Goal: Ask a question

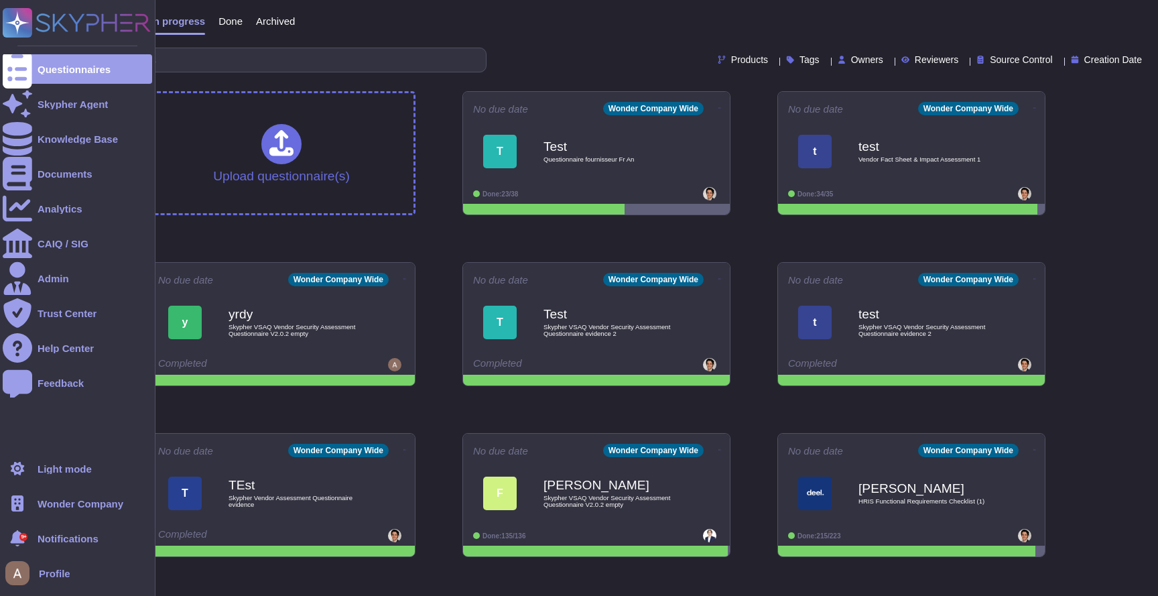
click at [78, 493] on div "Wonder Company" at bounding box center [77, 502] width 149 height 29
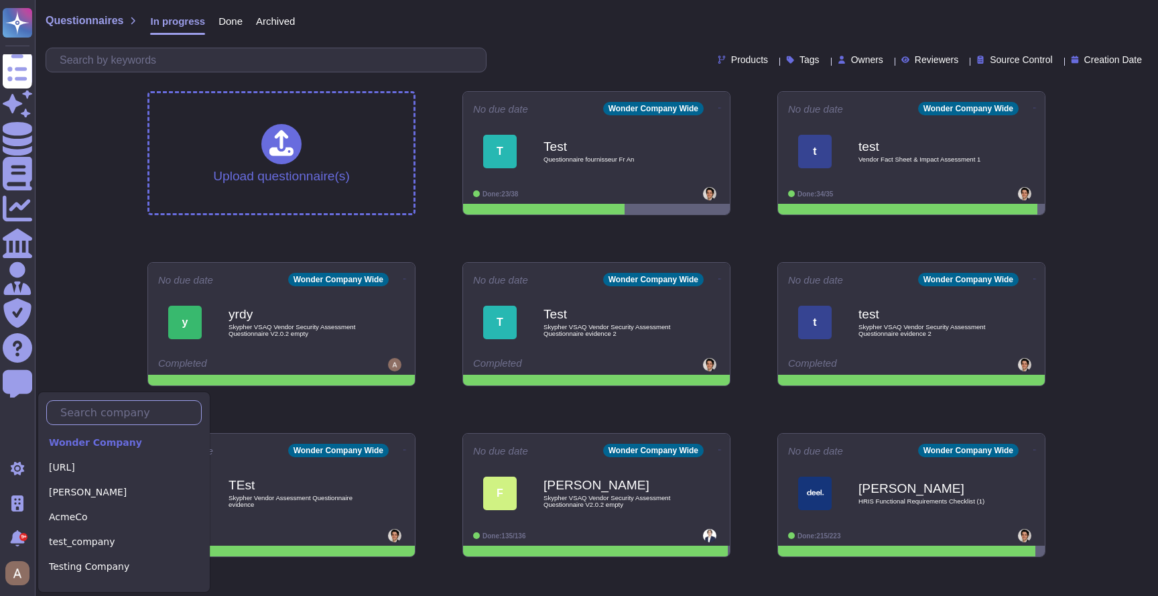
click at [129, 413] on input "text" at bounding box center [127, 412] width 147 height 23
click at [97, 461] on div "Phonic.ai" at bounding box center [123, 467] width 155 height 19
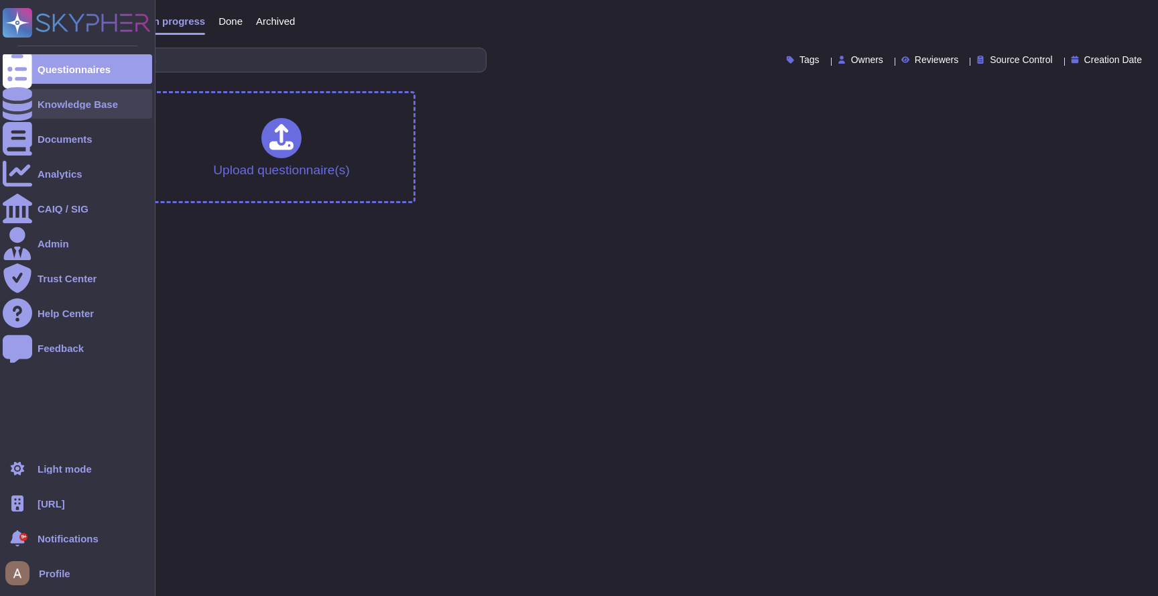
click at [42, 109] on div "Knowledge Base" at bounding box center [77, 103] width 149 height 29
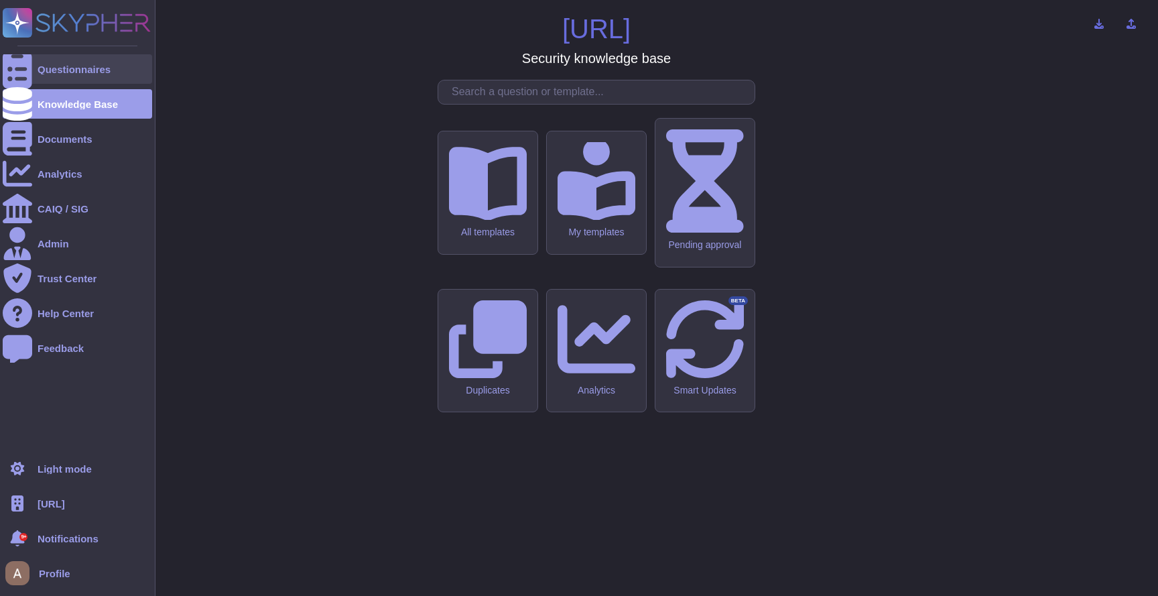
click at [84, 71] on div "Questionnaires" at bounding box center [74, 69] width 73 height 10
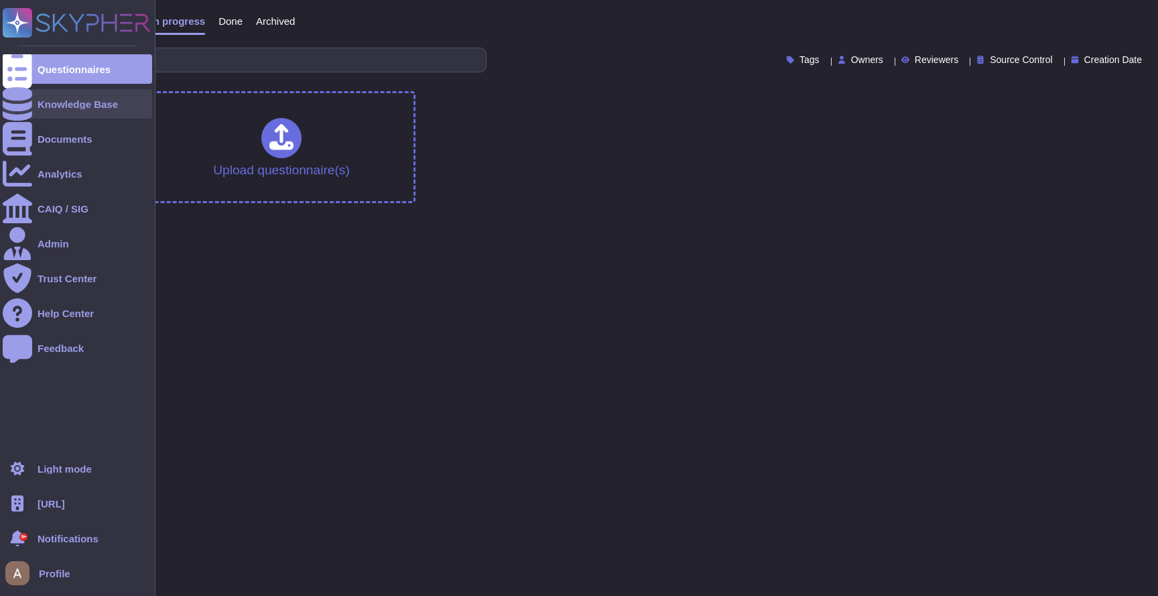
click at [46, 106] on div "Knowledge Base" at bounding box center [78, 104] width 80 height 10
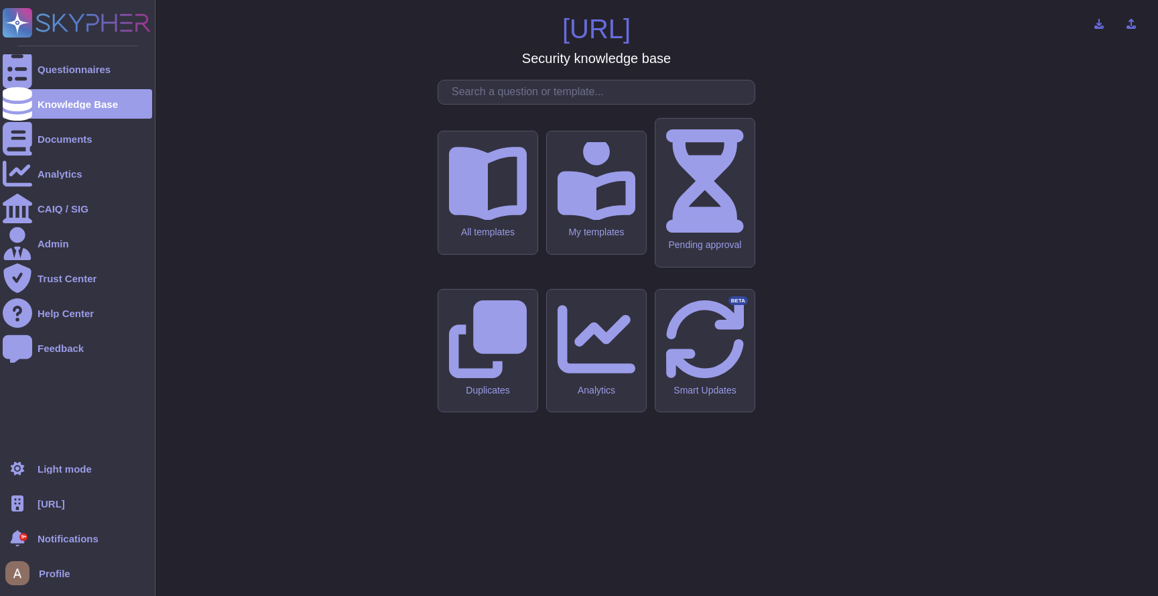
click at [58, 507] on span "Phonic.ai" at bounding box center [51, 504] width 27 height 10
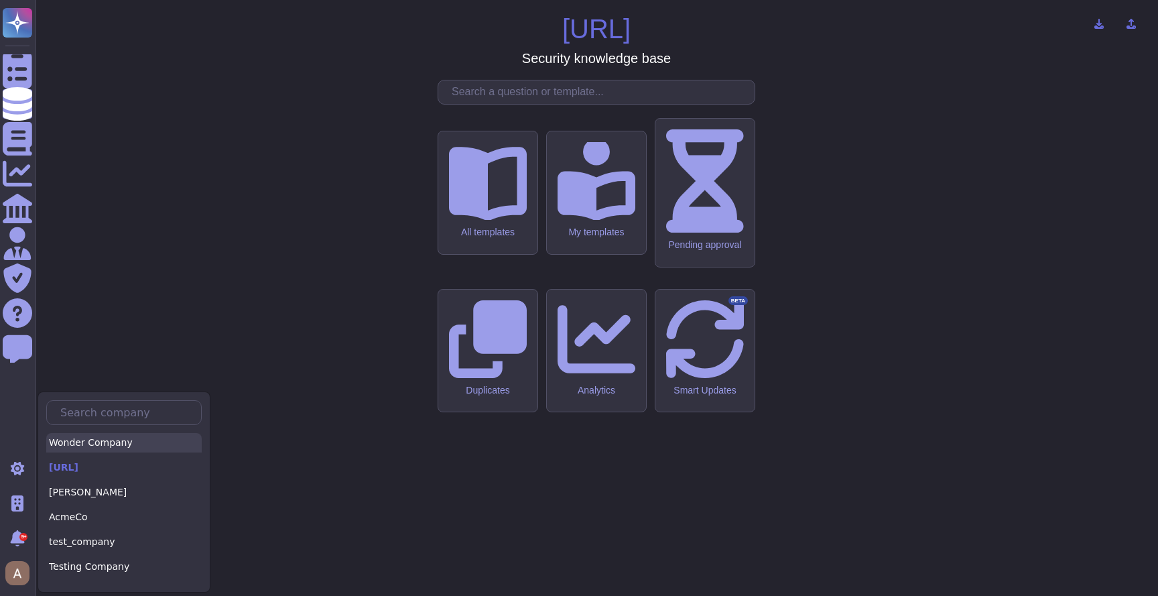
click at [92, 438] on div "Wonder Company" at bounding box center [123, 442] width 155 height 19
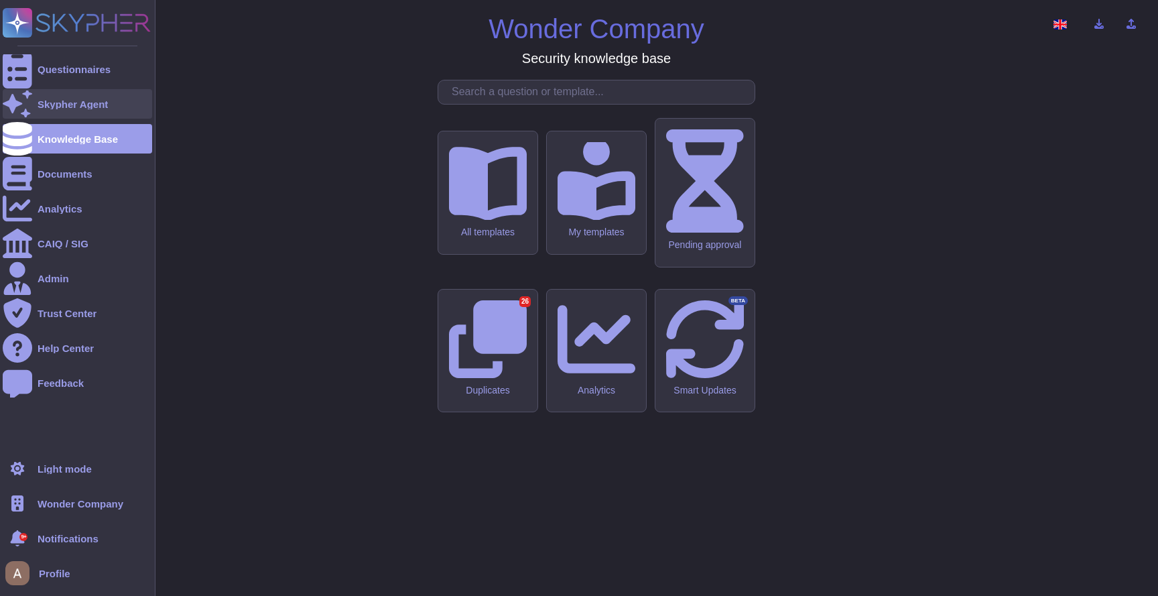
click at [23, 106] on icon at bounding box center [17, 103] width 29 height 26
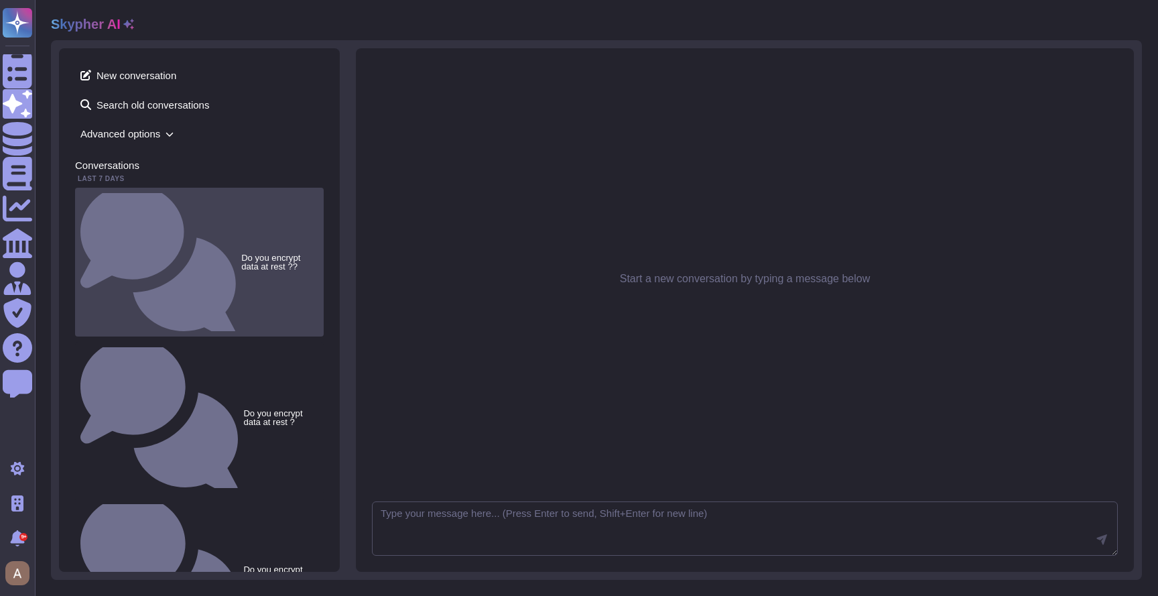
click at [236, 193] on div "Do you encrypt data at rest ??" at bounding box center [199, 262] width 249 height 149
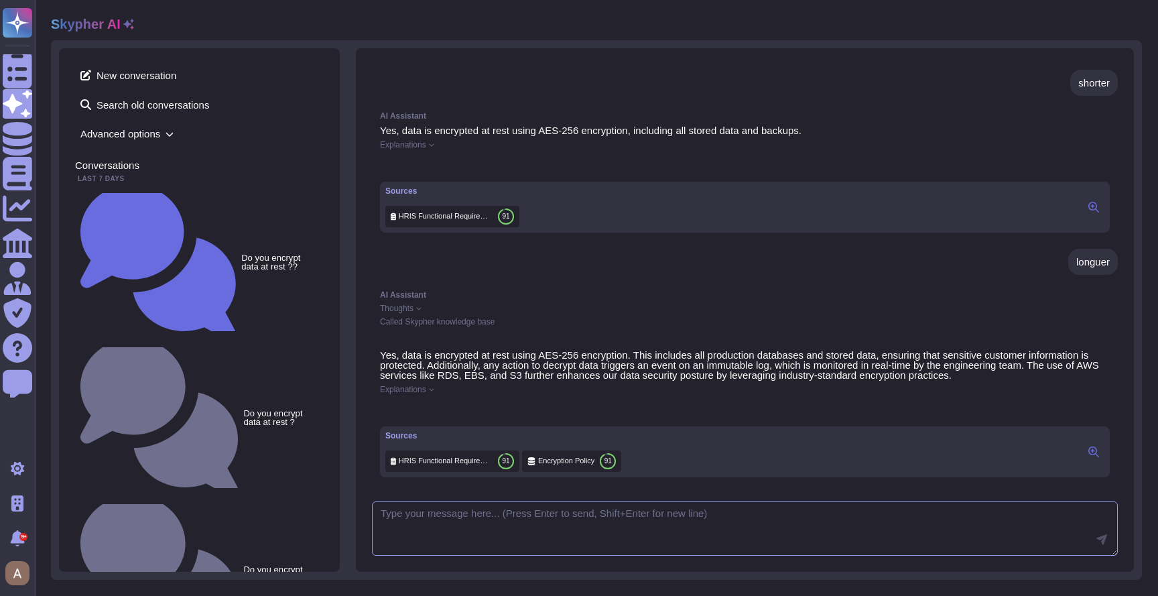
scroll to position [261, 0]
type textarea "tell me more about sources"
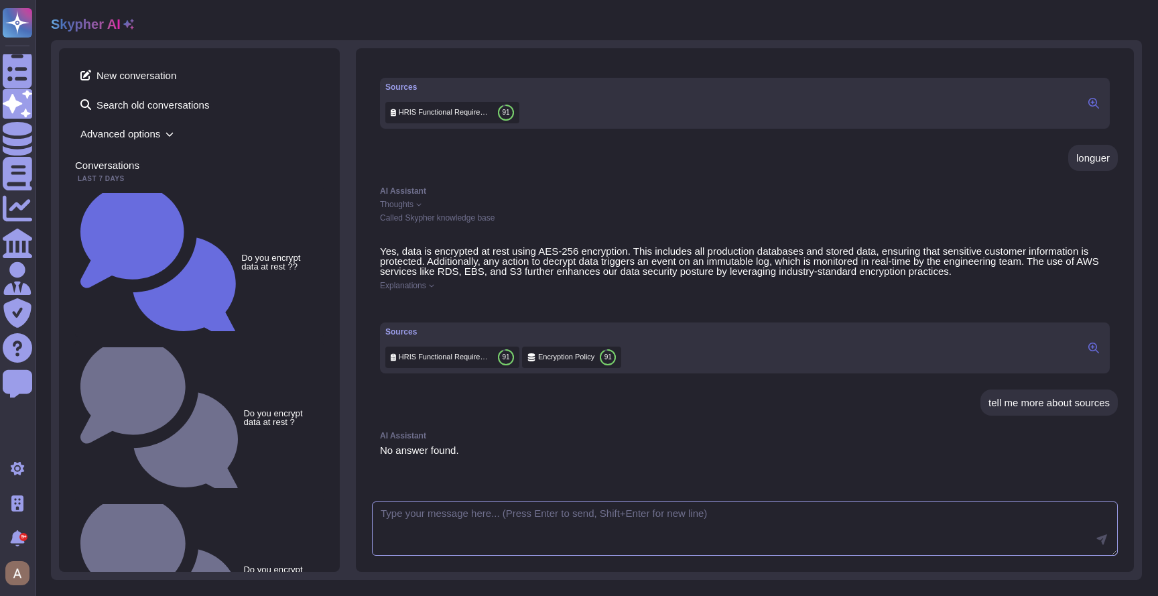
scroll to position [376, 0]
type textarea "sources ?"
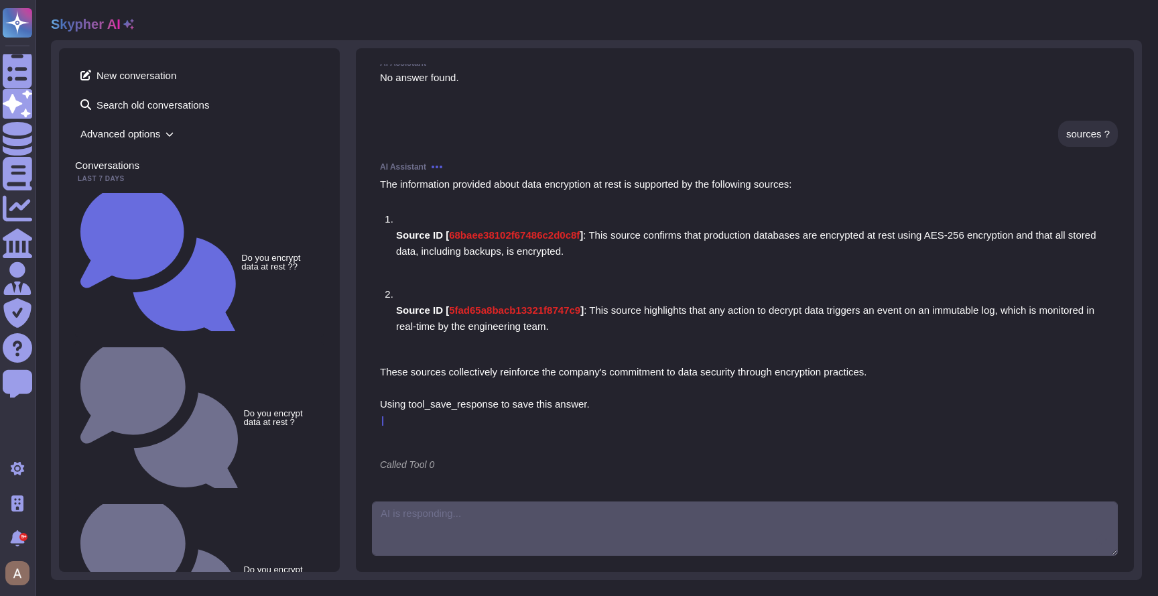
scroll to position [524, 0]
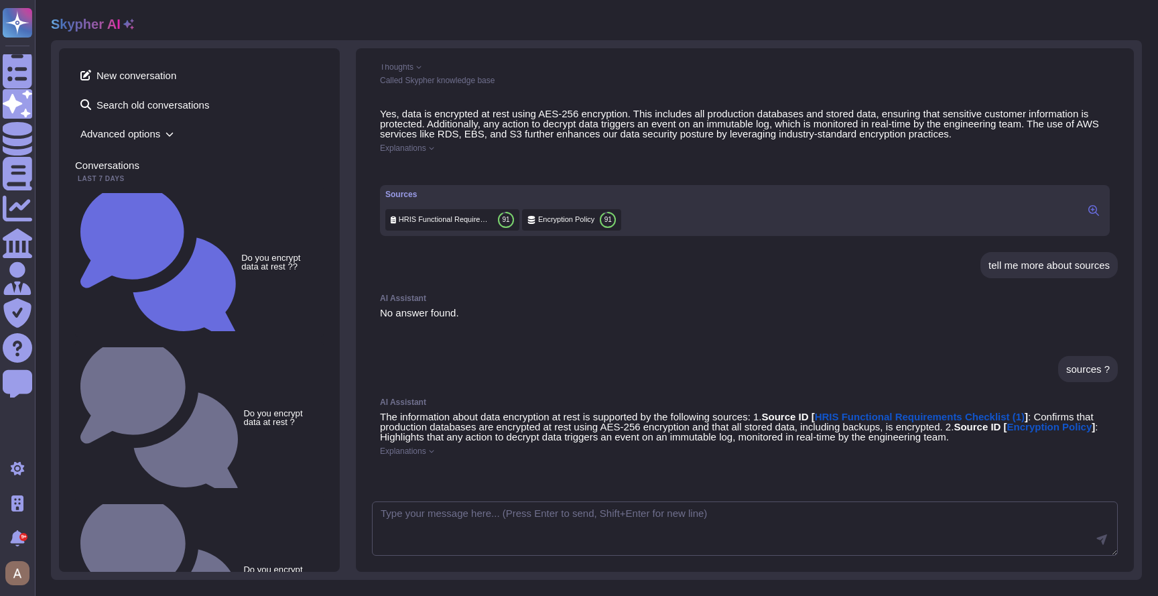
click at [421, 447] on span "Explanations" at bounding box center [403, 451] width 46 height 8
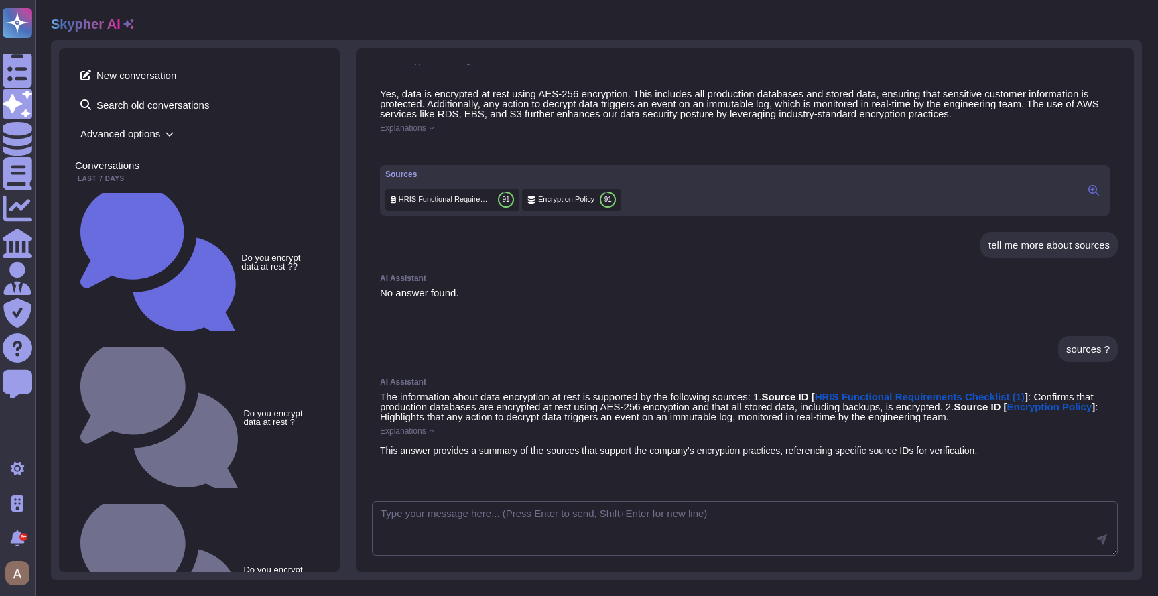
click at [410, 427] on span "Explanations" at bounding box center [403, 431] width 46 height 8
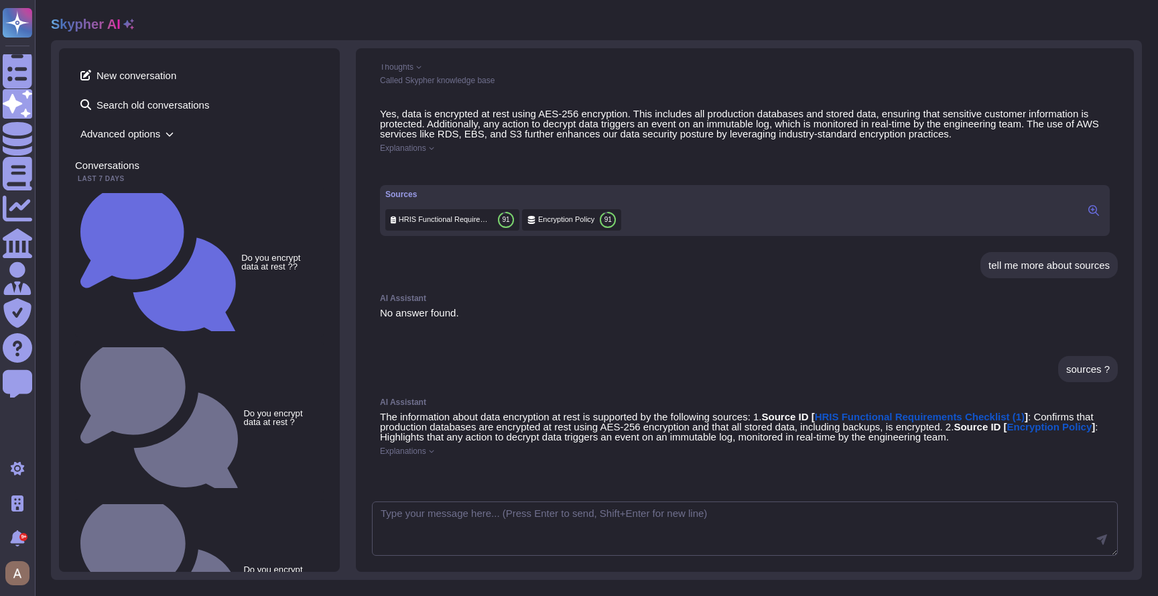
scroll to position [524, 0]
click at [909, 411] on span "HRIS Functional Requirements Checklist (1)" at bounding box center [920, 416] width 210 height 11
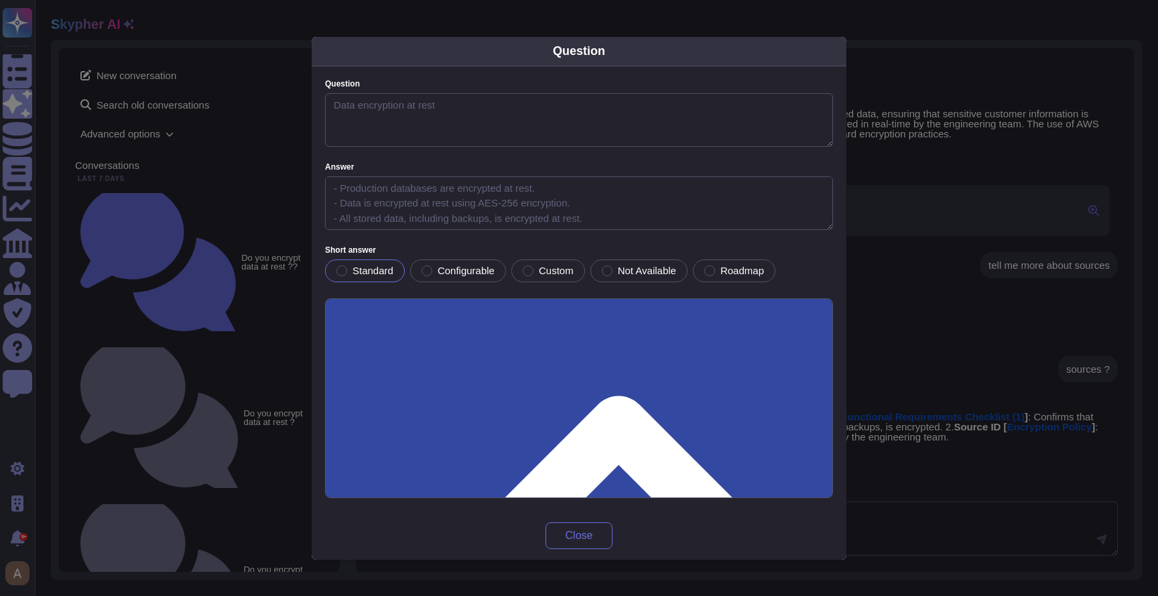
type textarea "Data encryption at rest"
type textarea "- Production databases are encrypted at rest. - Data is encrypted at rest using…"
click at [923, 391] on div "Question Question Data encryption at rest Answer - Production databases are enc…" at bounding box center [579, 298] width 1158 height 596
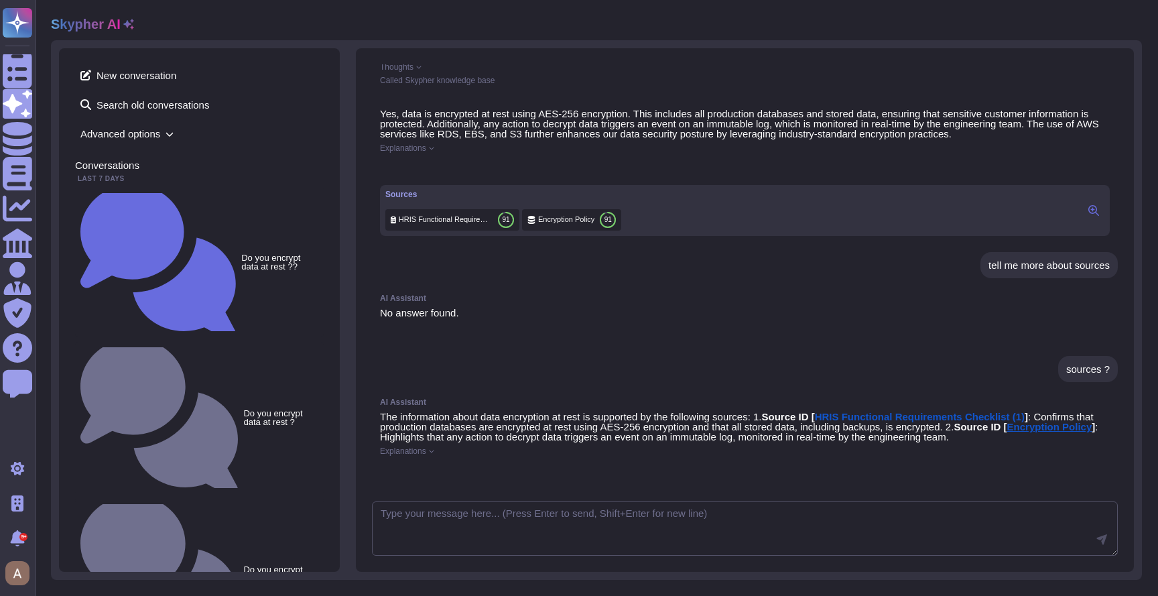
click at [1064, 421] on span "Encryption Policy" at bounding box center [1049, 426] width 85 height 11
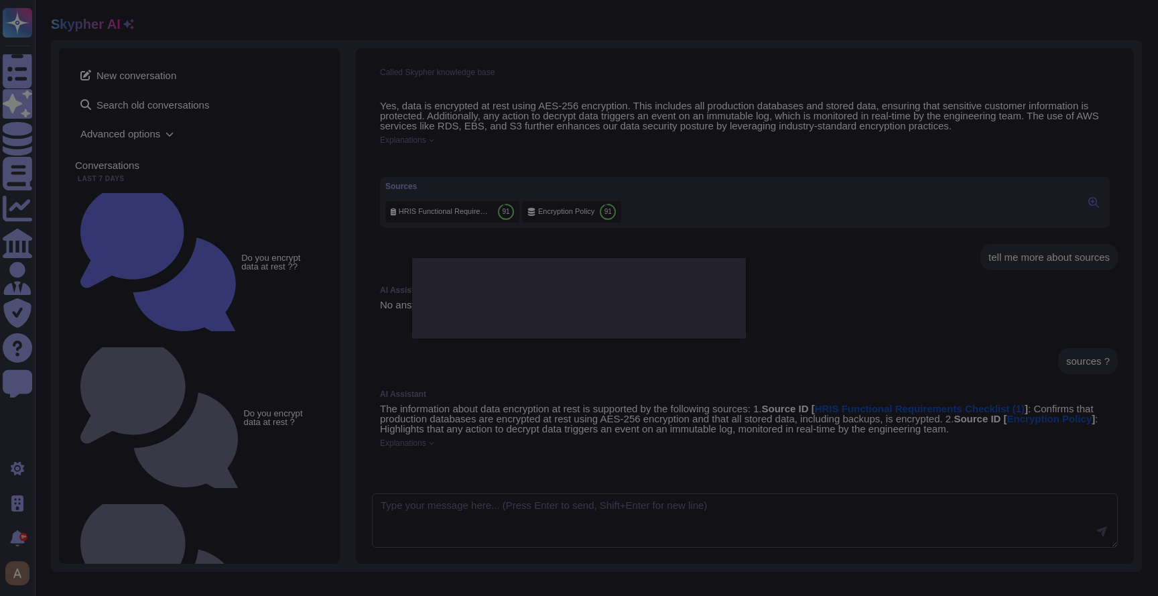
type textarea "Do you encrypt customer data at rest (on disk/storage) within your environment?"
type textarea "Data is encrypted at rest and any action to decrypt data triggers an event on a…"
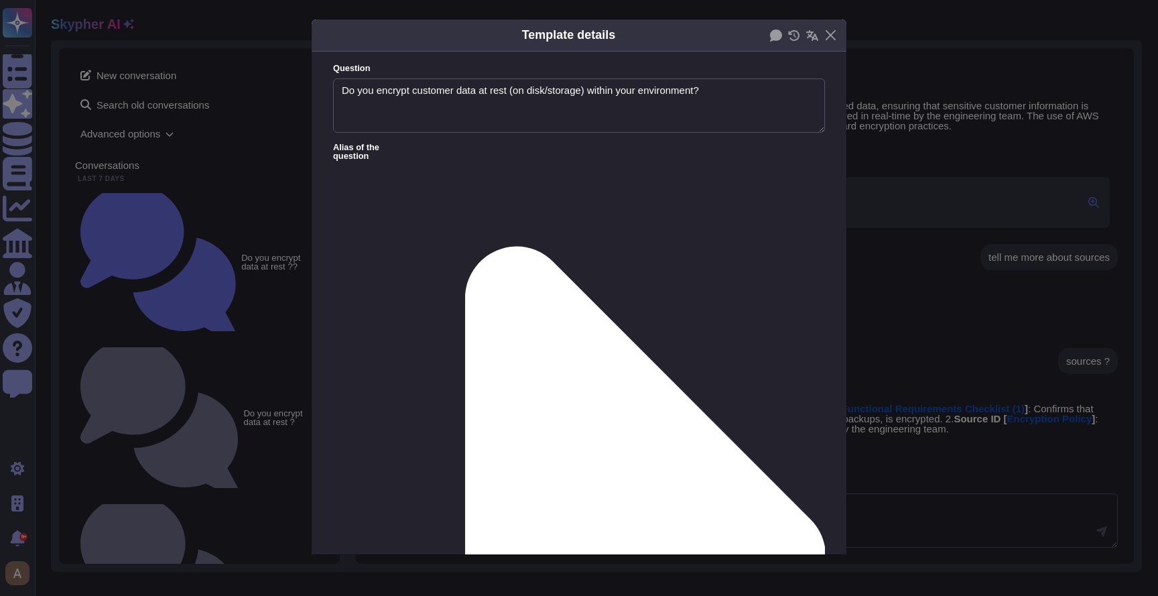
type textarea "Do you encrypt customer data at rest (on disk/storage) within your environment?"
type textarea "Data is encrypted at rest and any action to decrypt data triggers an event on a…"
click at [943, 354] on div "Template details Question Do you encrypt customer data at rest (on disk/storage…" at bounding box center [579, 298] width 1158 height 596
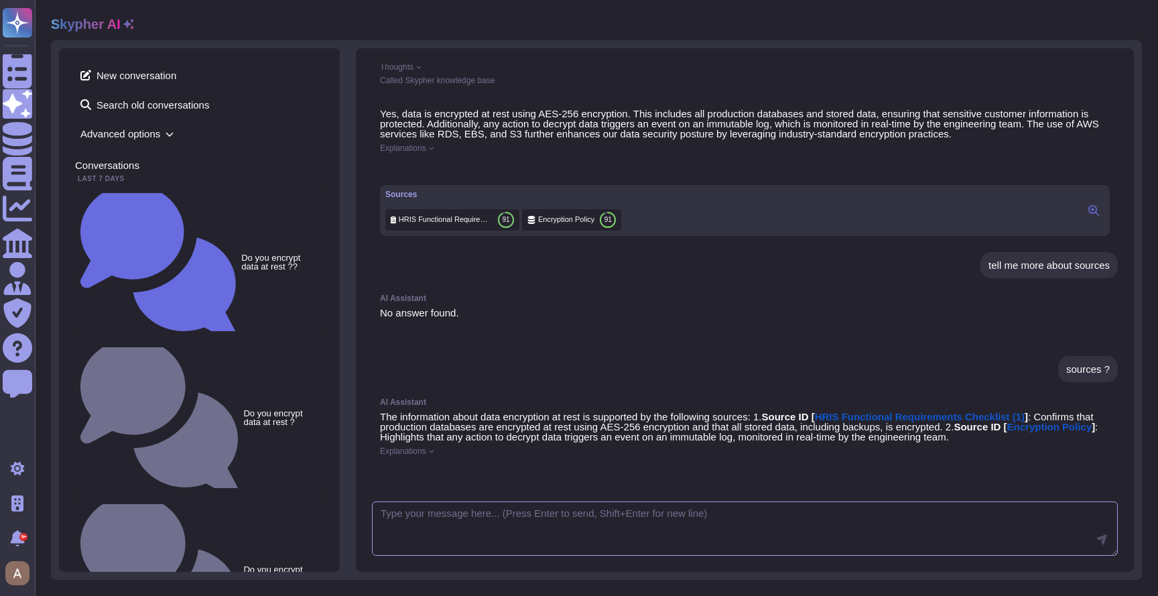
click at [707, 503] on textarea at bounding box center [745, 528] width 746 height 55
type textarea "you did not used any other sourecs ?"
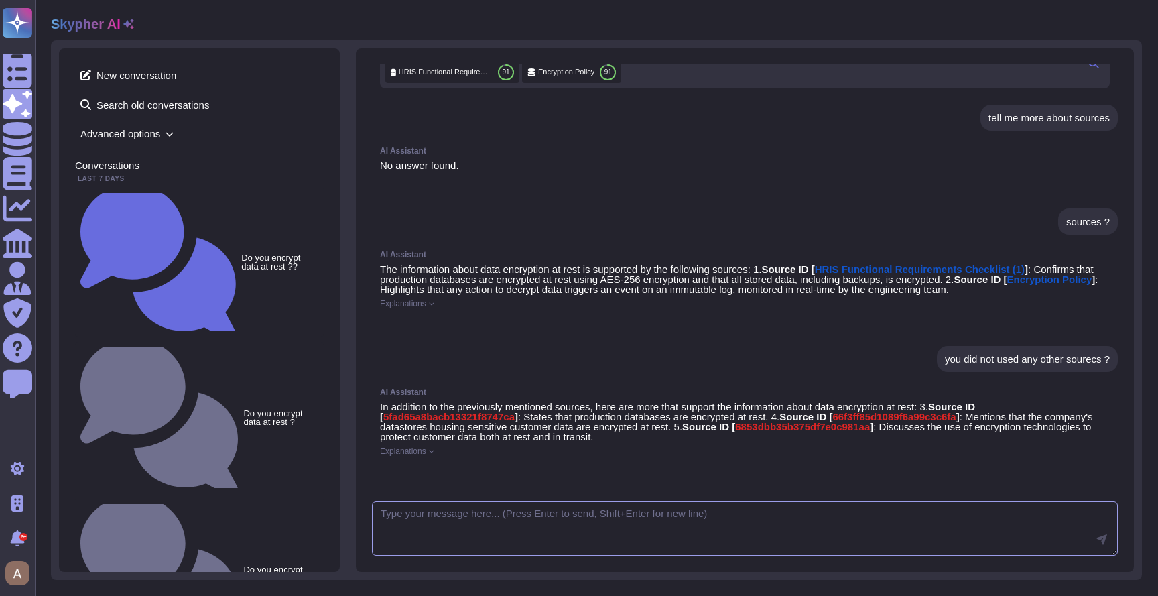
scroll to position [682, 0]
click at [426, 447] on span "Explanations" at bounding box center [403, 451] width 46 height 8
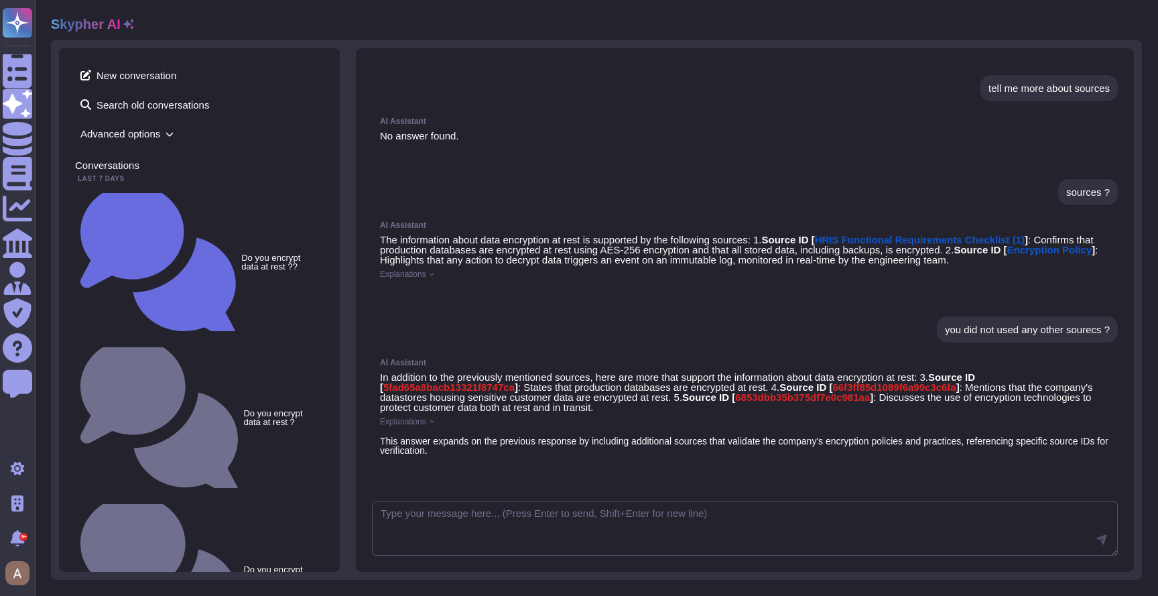
scroll to position [704, 0]
click at [423, 419] on span "Explanations" at bounding box center [403, 421] width 46 height 8
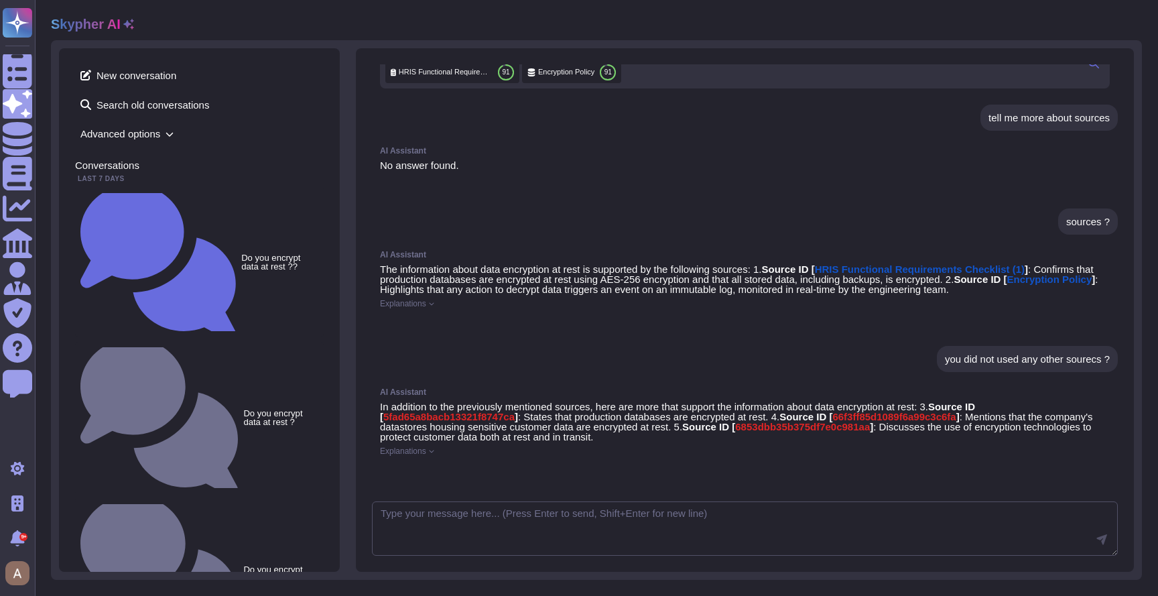
click at [421, 447] on span "Explanations" at bounding box center [403, 451] width 46 height 8
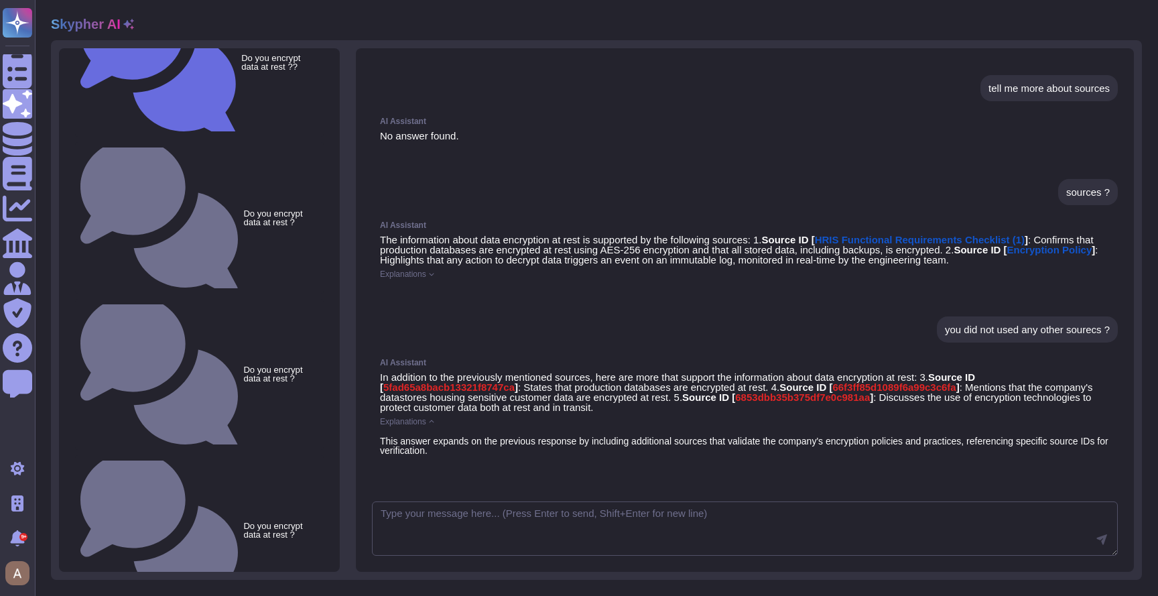
scroll to position [332, 0]
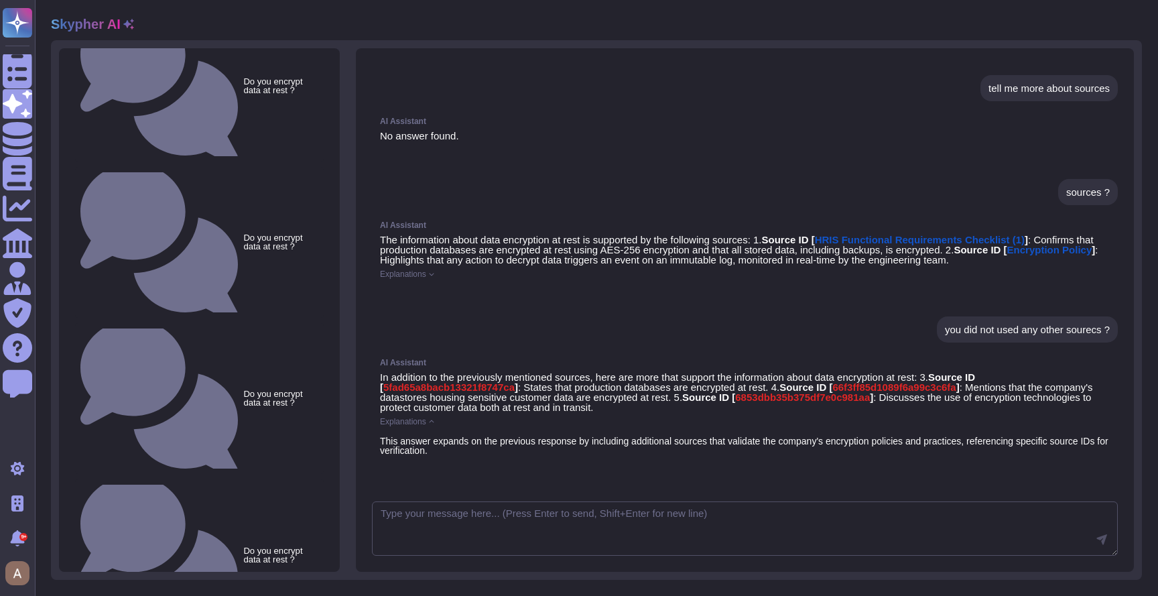
click at [421, 270] on span "Explanations" at bounding box center [403, 274] width 46 height 8
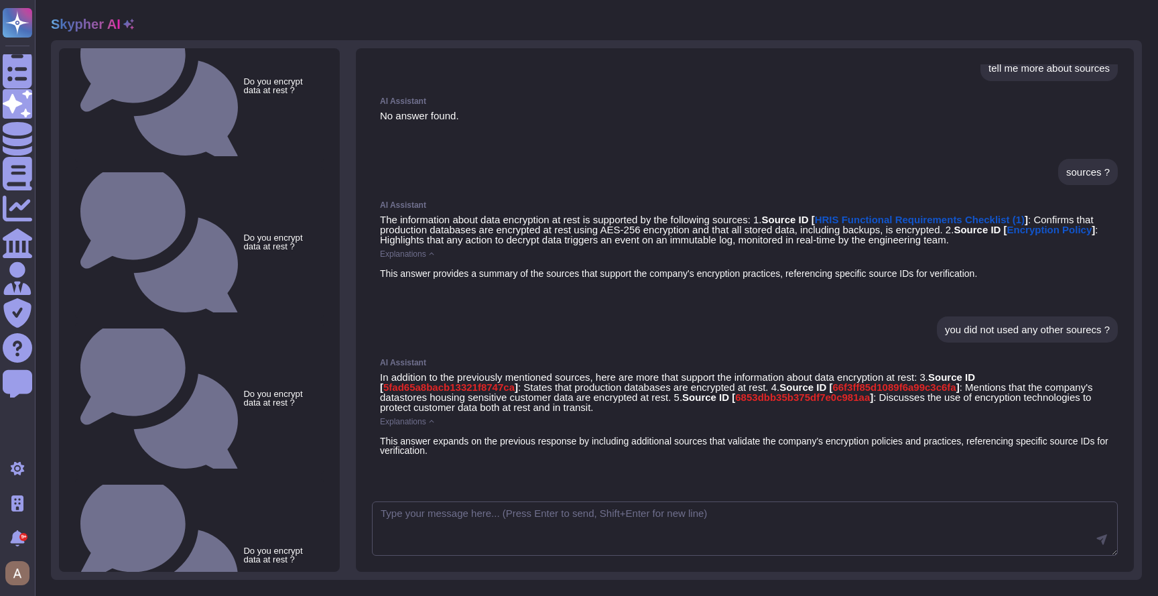
click at [421, 258] on span "Explanations" at bounding box center [403, 254] width 46 height 8
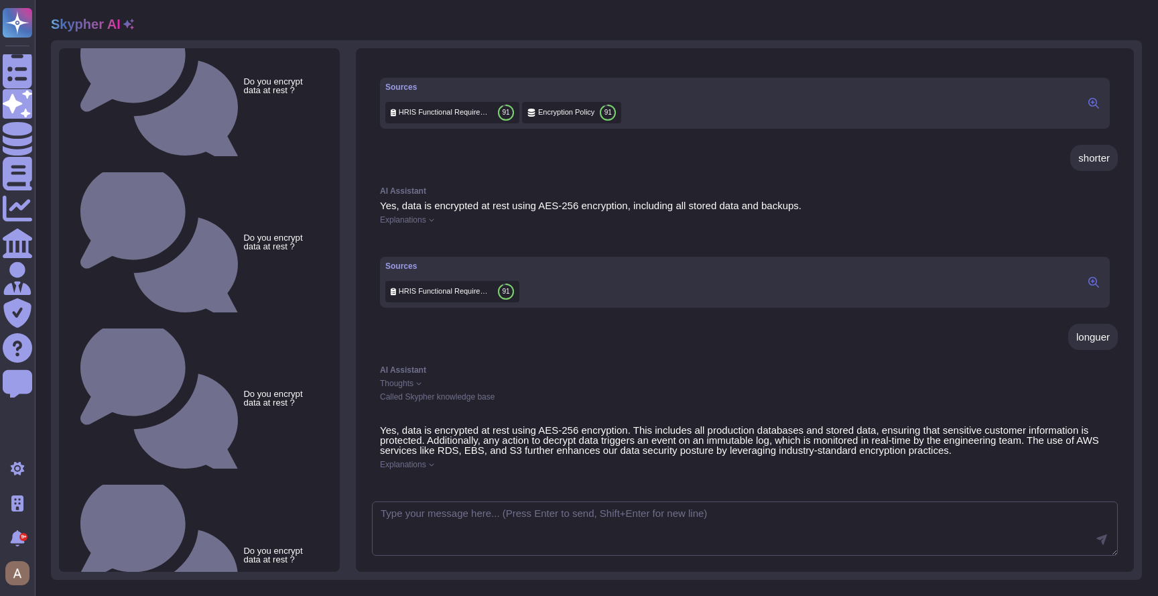
scroll to position [106, 0]
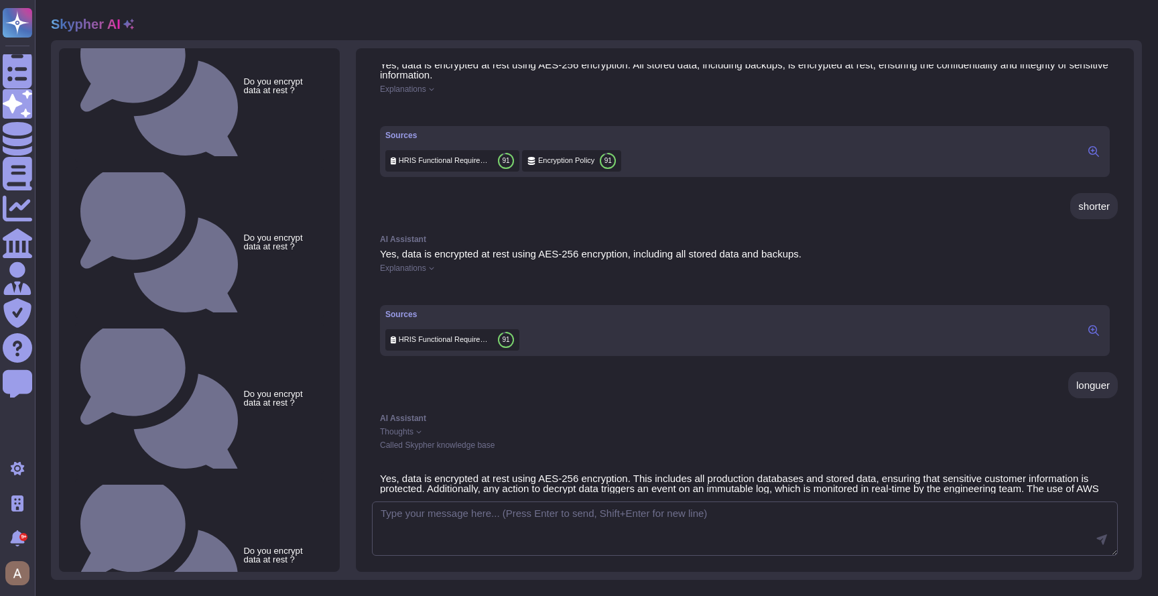
click at [400, 436] on span "Thoughts" at bounding box center [397, 431] width 34 height 8
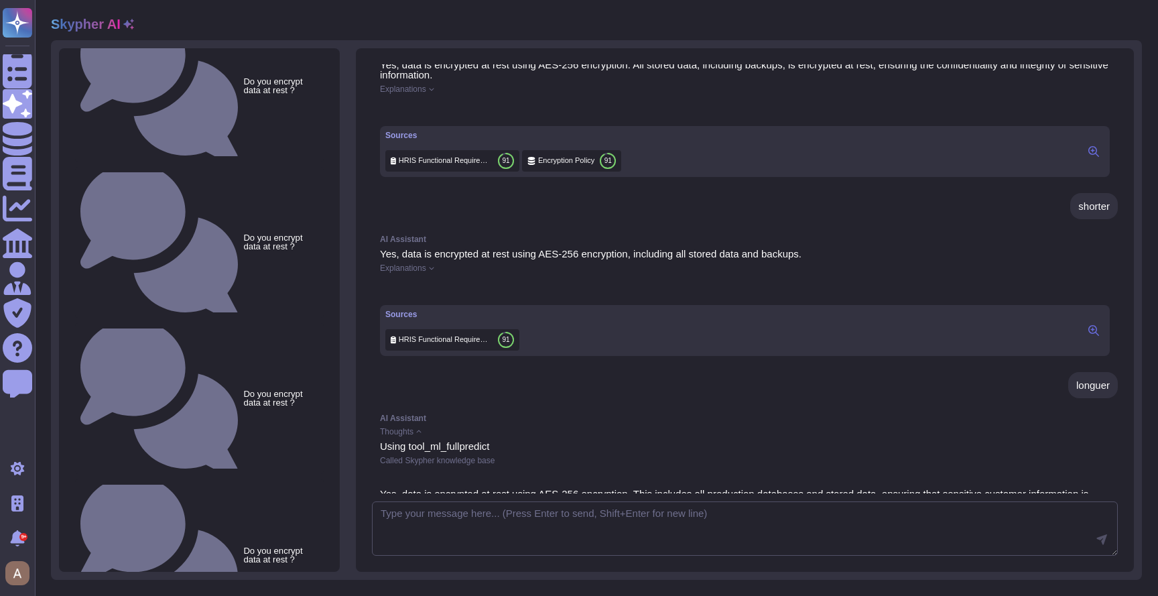
scroll to position [0, 0]
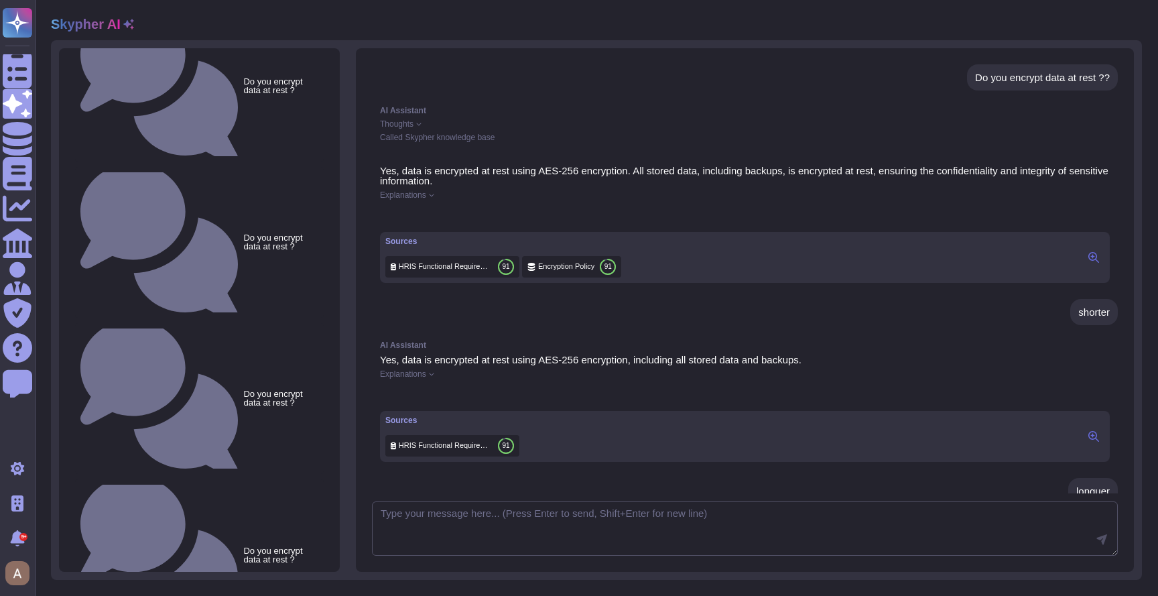
click at [421, 125] on icon at bounding box center [418, 123] width 5 height 5
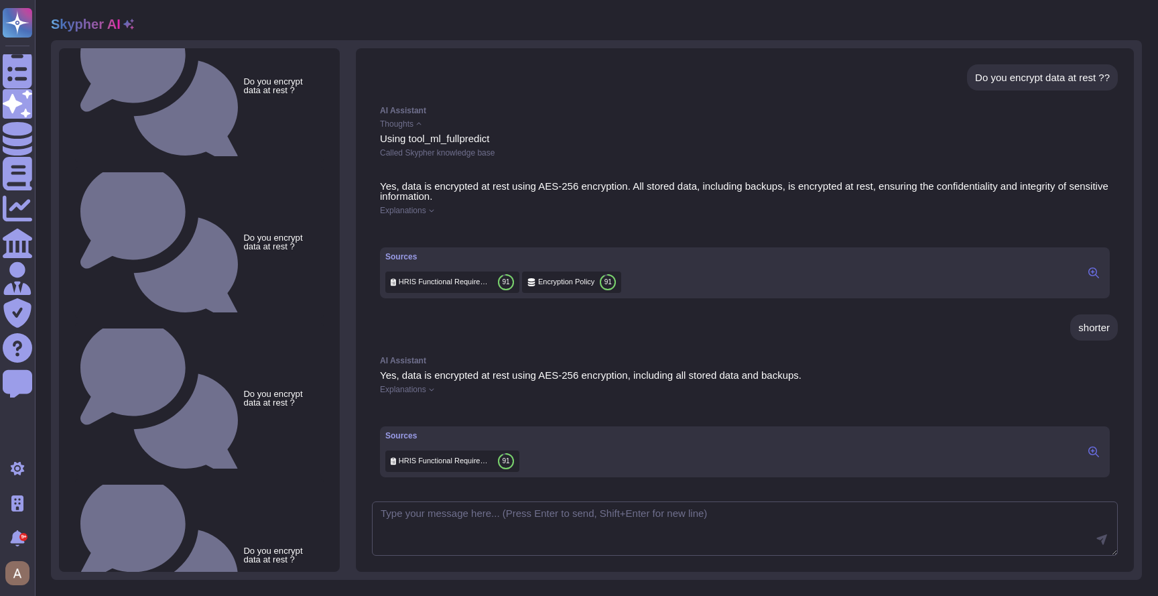
click at [419, 127] on div "Thoughts" at bounding box center [745, 124] width 730 height 8
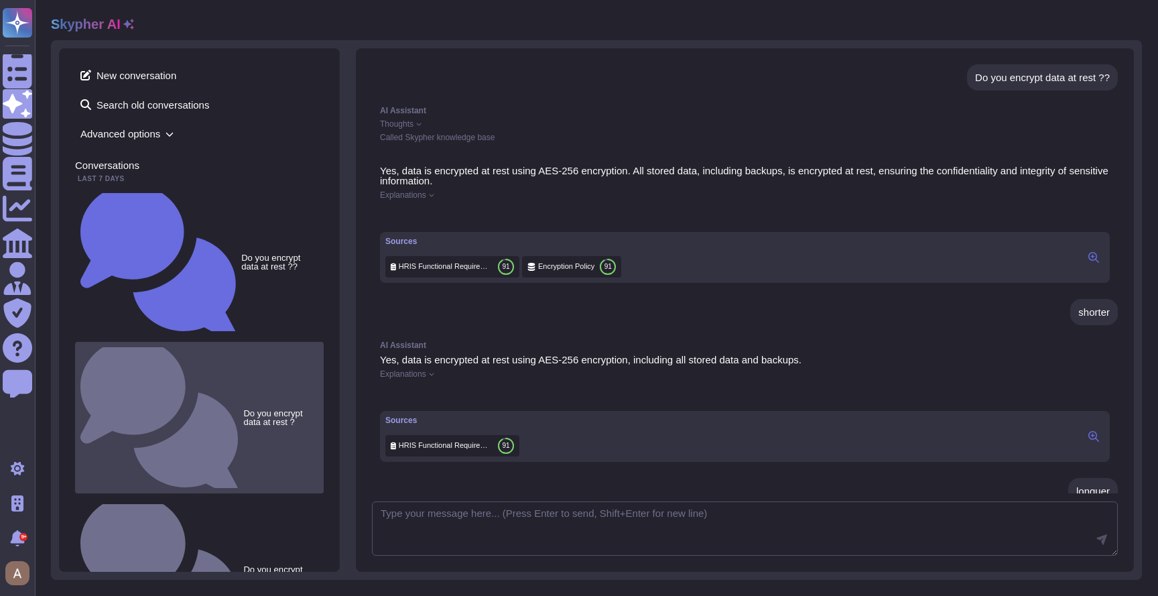
click at [220, 342] on div "Do you encrypt data at rest ?" at bounding box center [199, 417] width 249 height 151
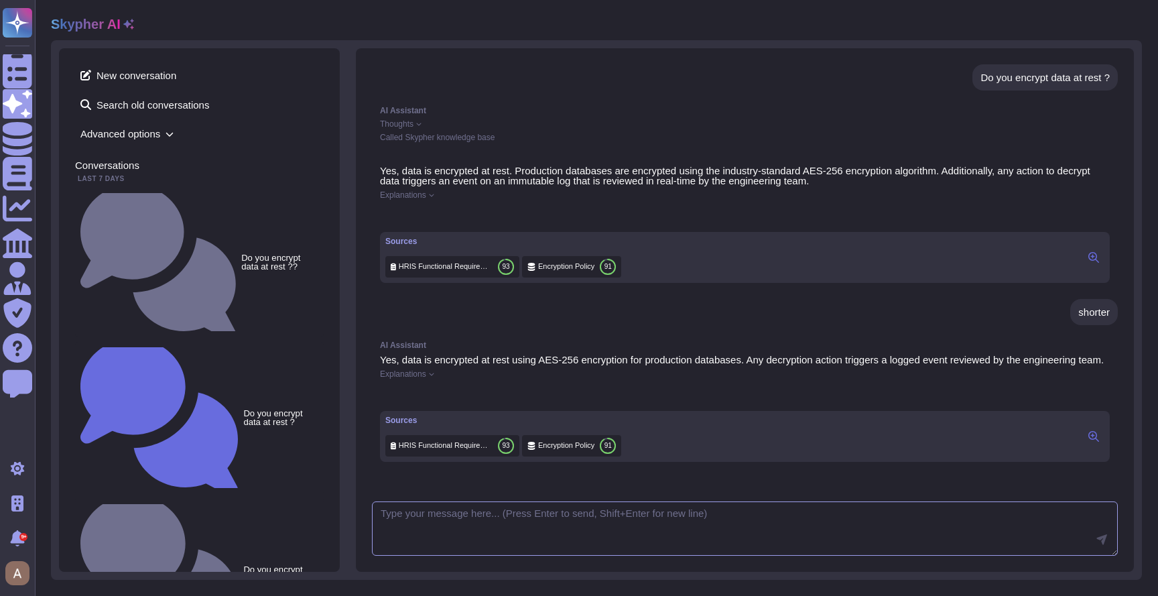
scroll to position [16, 0]
click at [415, 113] on div "AI Assistant Thoughts Called Skypher knowledge base" at bounding box center [745, 123] width 746 height 51
click at [411, 120] on span "Thoughts" at bounding box center [397, 124] width 34 height 8
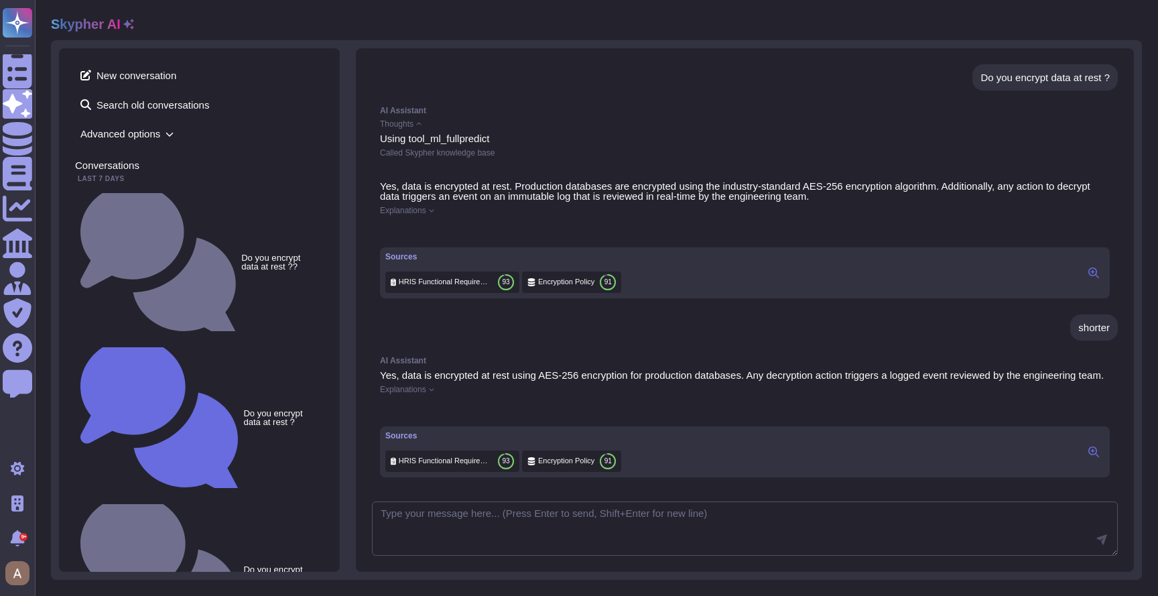
click at [411, 120] on span "Thoughts" at bounding box center [397, 124] width 34 height 8
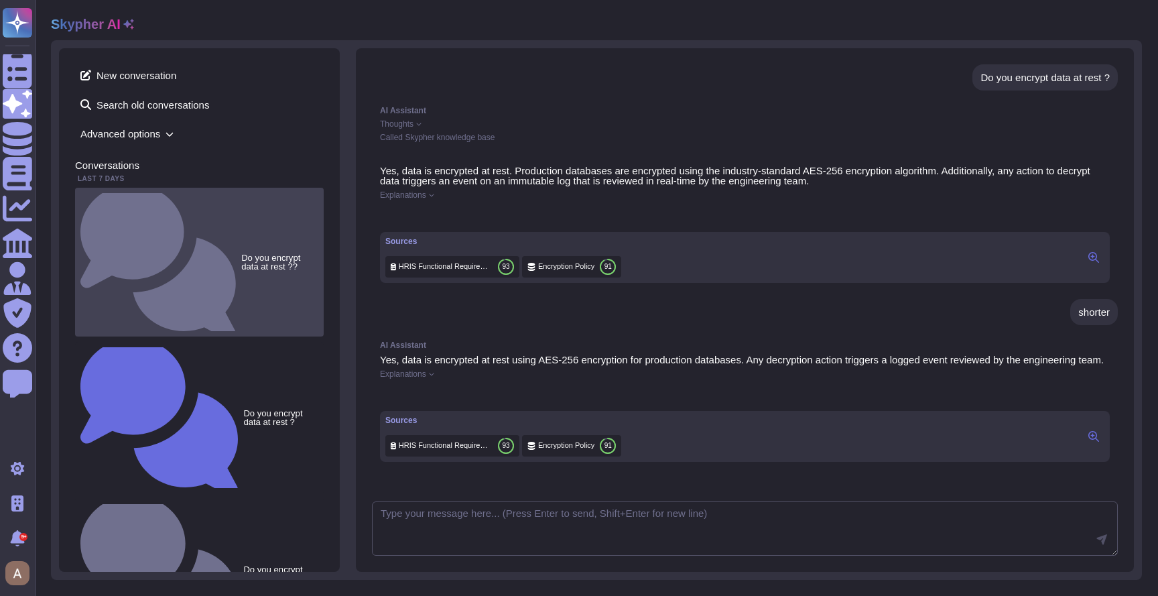
click at [212, 203] on div "Do you encrypt data at rest ??" at bounding box center [199, 262] width 249 height 149
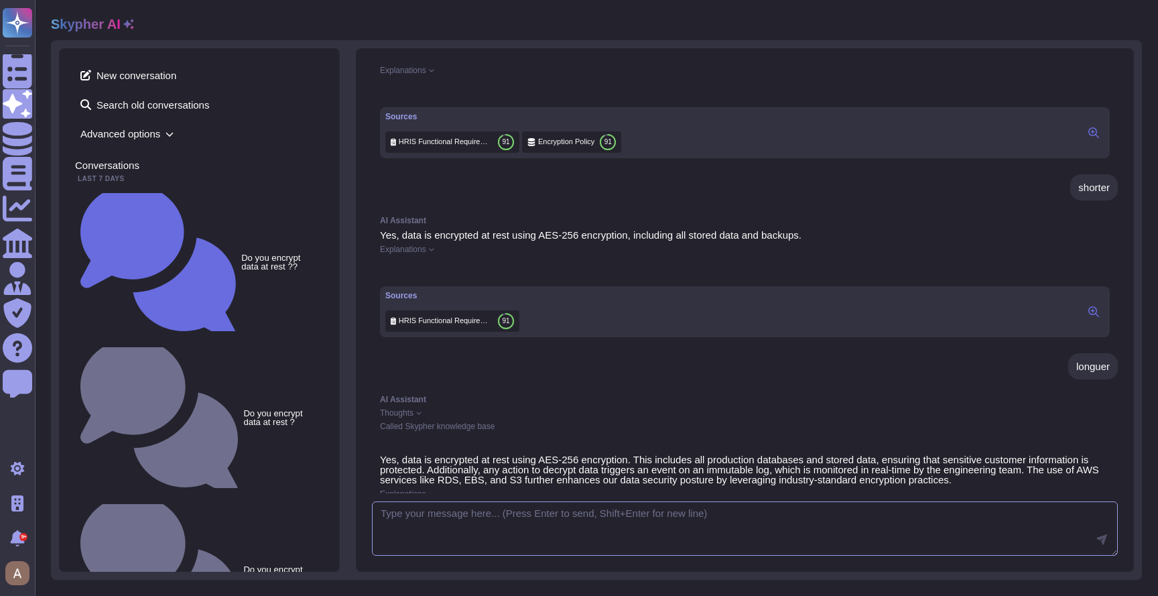
scroll to position [682, 0]
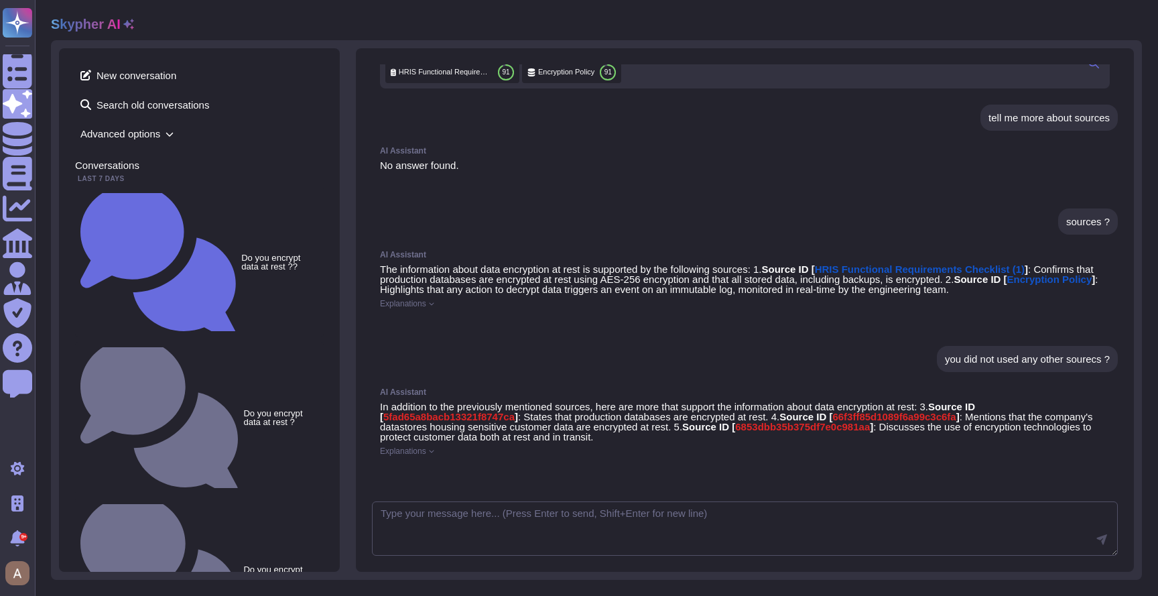
click at [595, 318] on div at bounding box center [745, 323] width 730 height 11
